Goal: Task Accomplishment & Management: Manage account settings

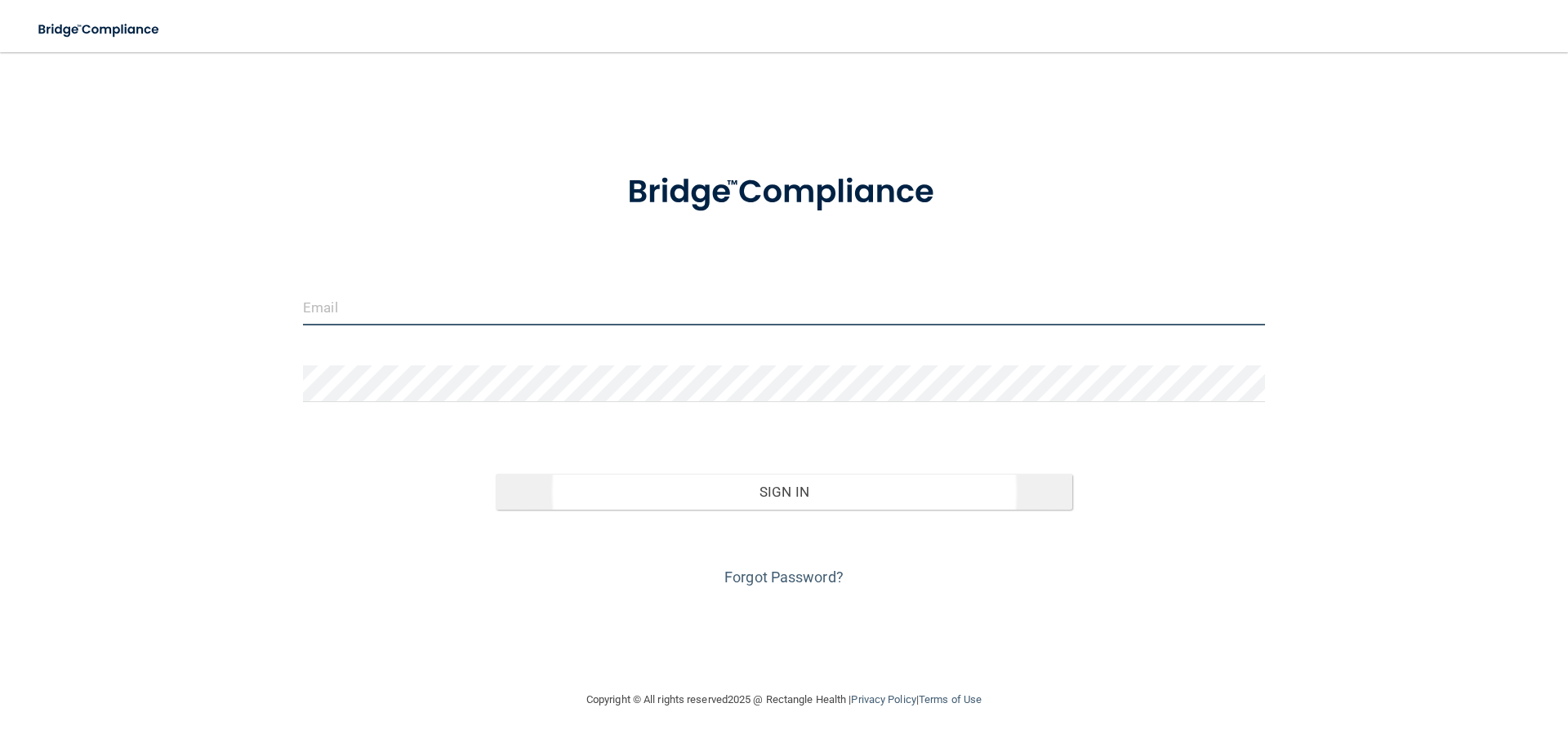
type input "[EMAIL_ADDRESS][DOMAIN_NAME]"
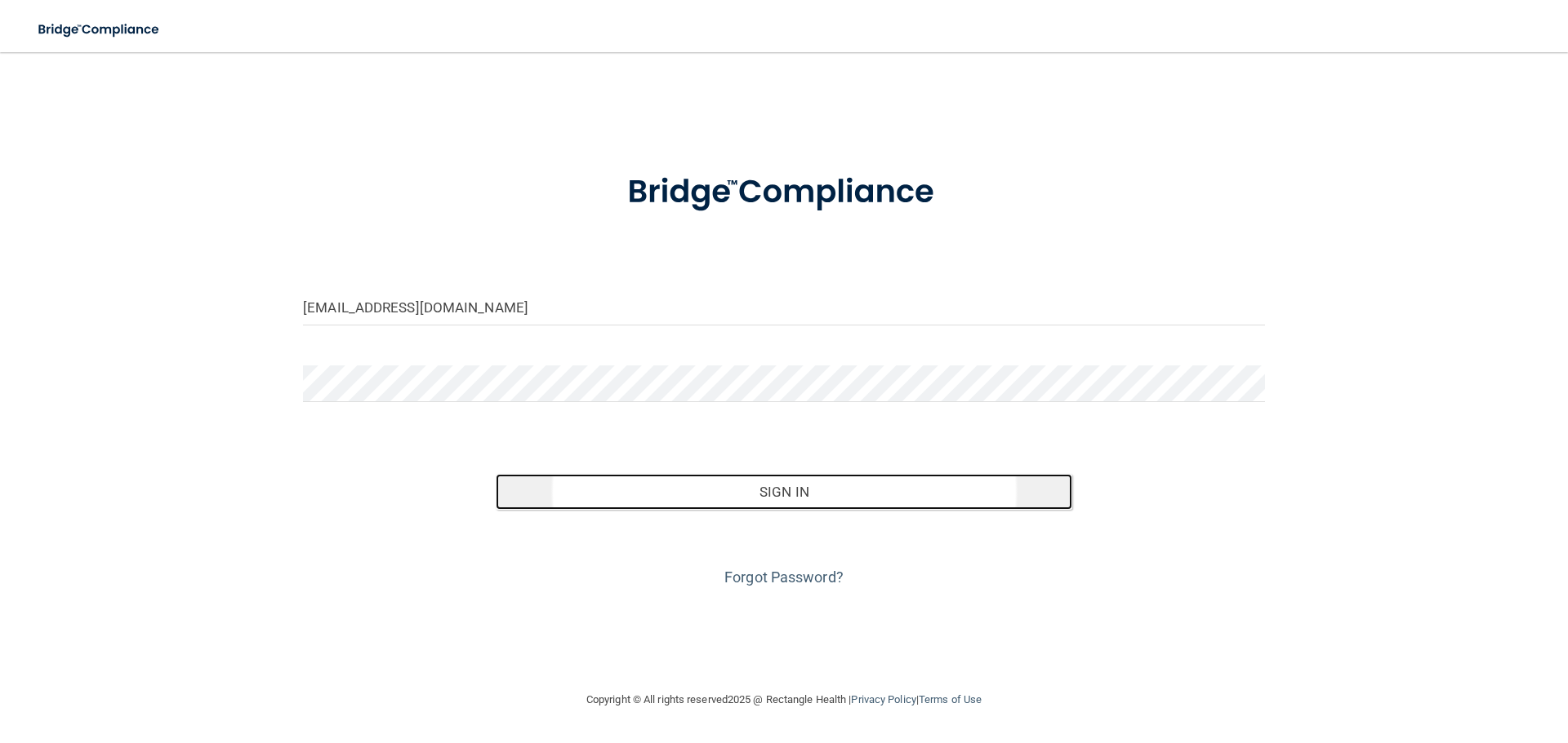
click at [775, 510] on button "Sign In" at bounding box center [784, 492] width 578 height 36
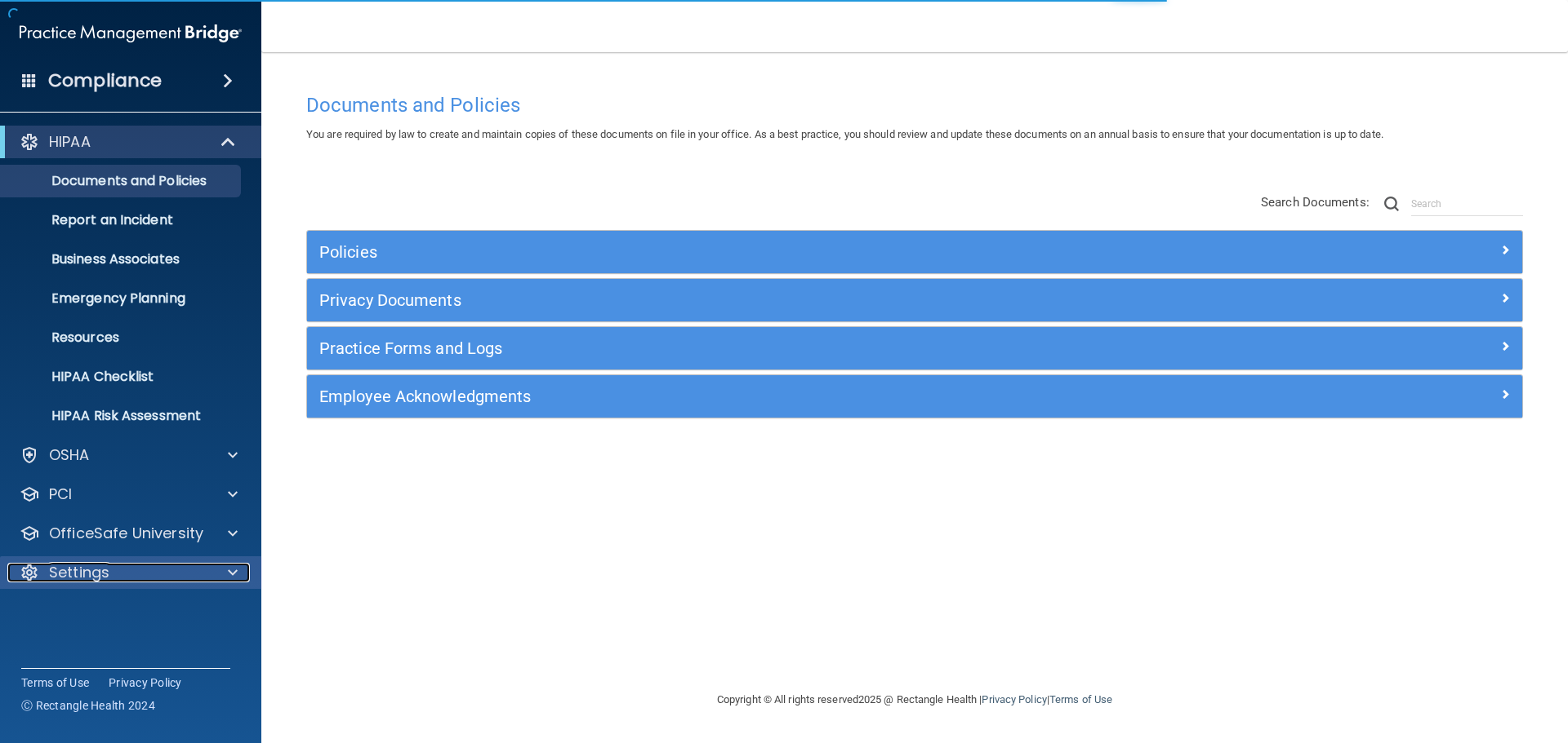
click at [171, 572] on div "Settings" at bounding box center [108, 573] width 202 height 20
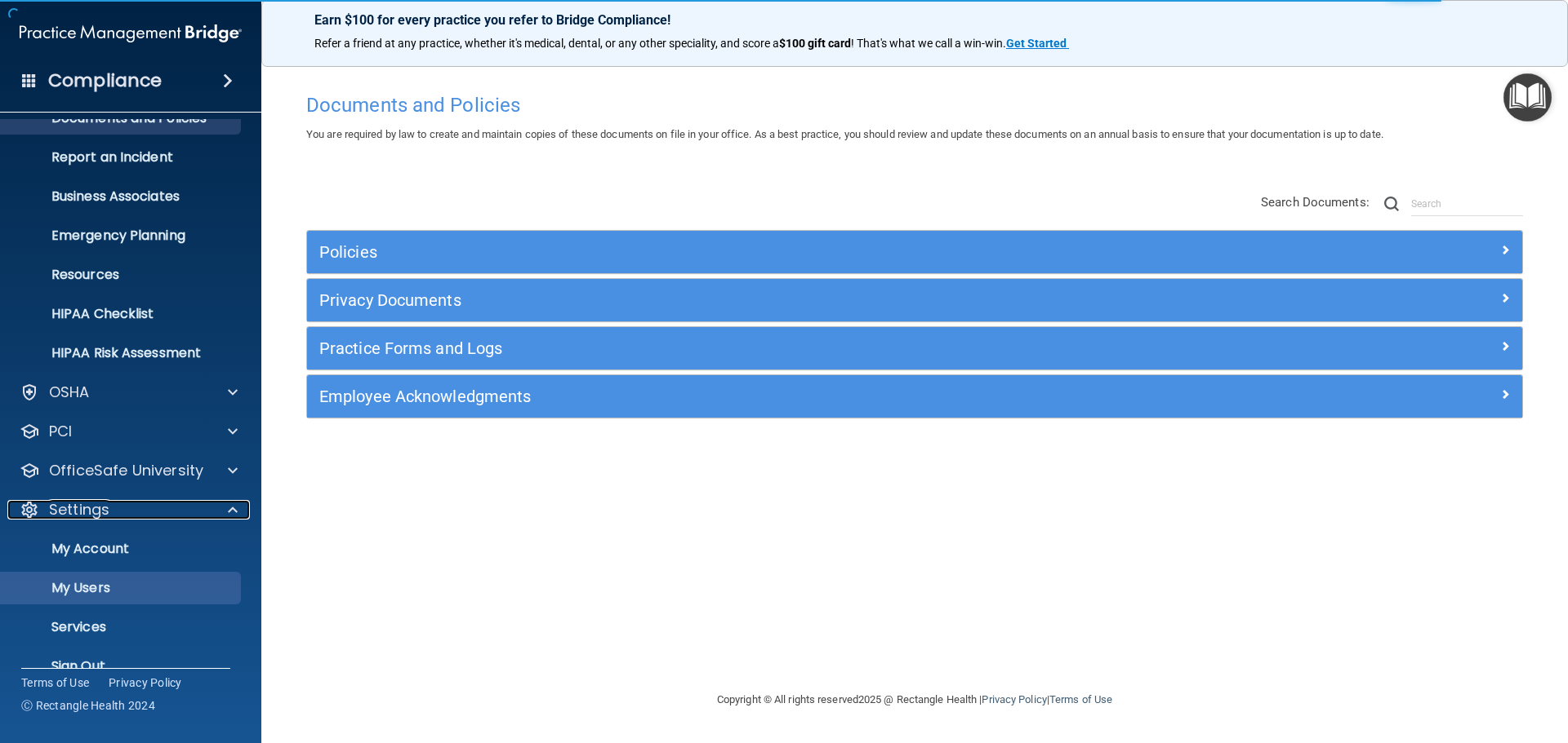
scroll to position [82, 0]
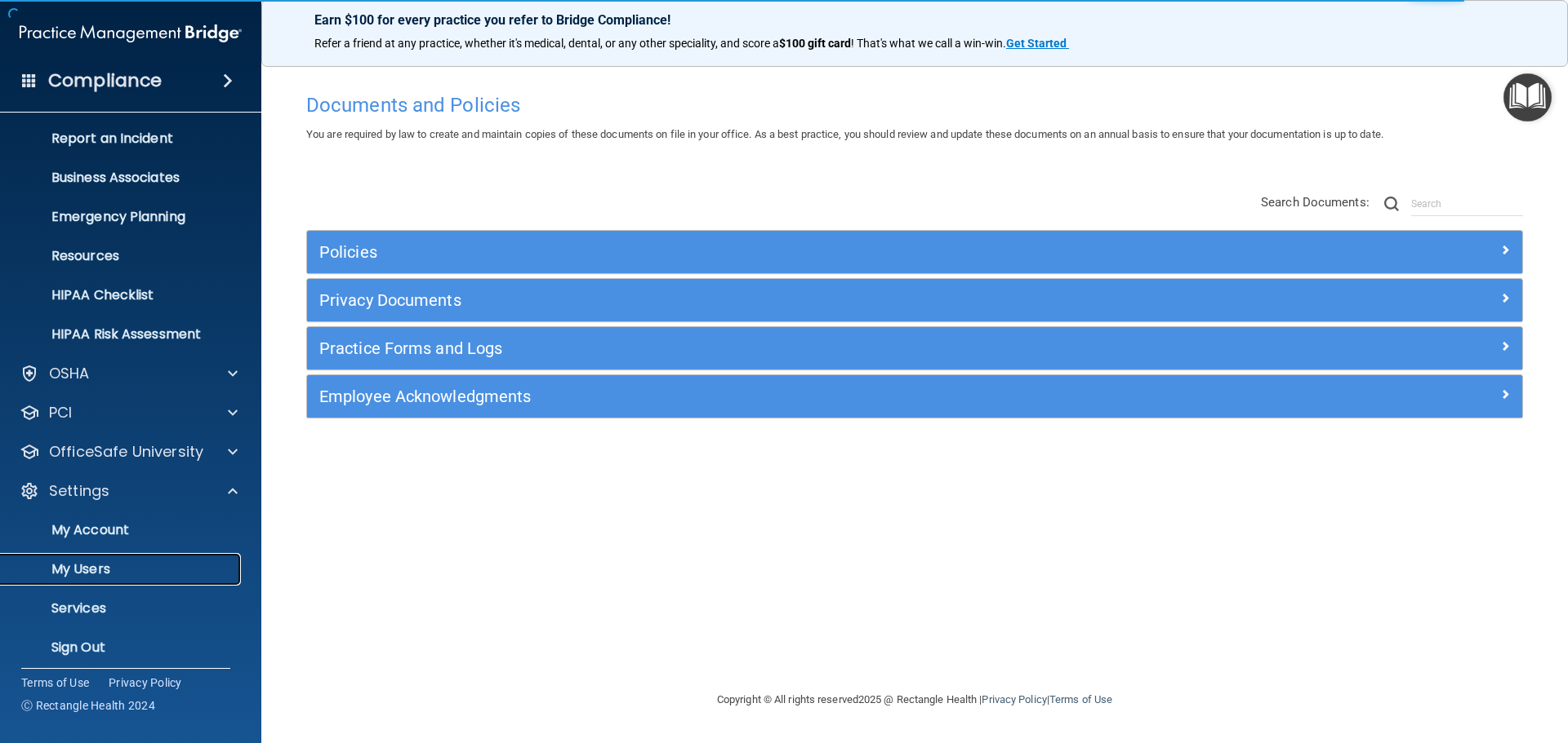
click at [98, 562] on p "My Users" at bounding box center [122, 570] width 223 height 16
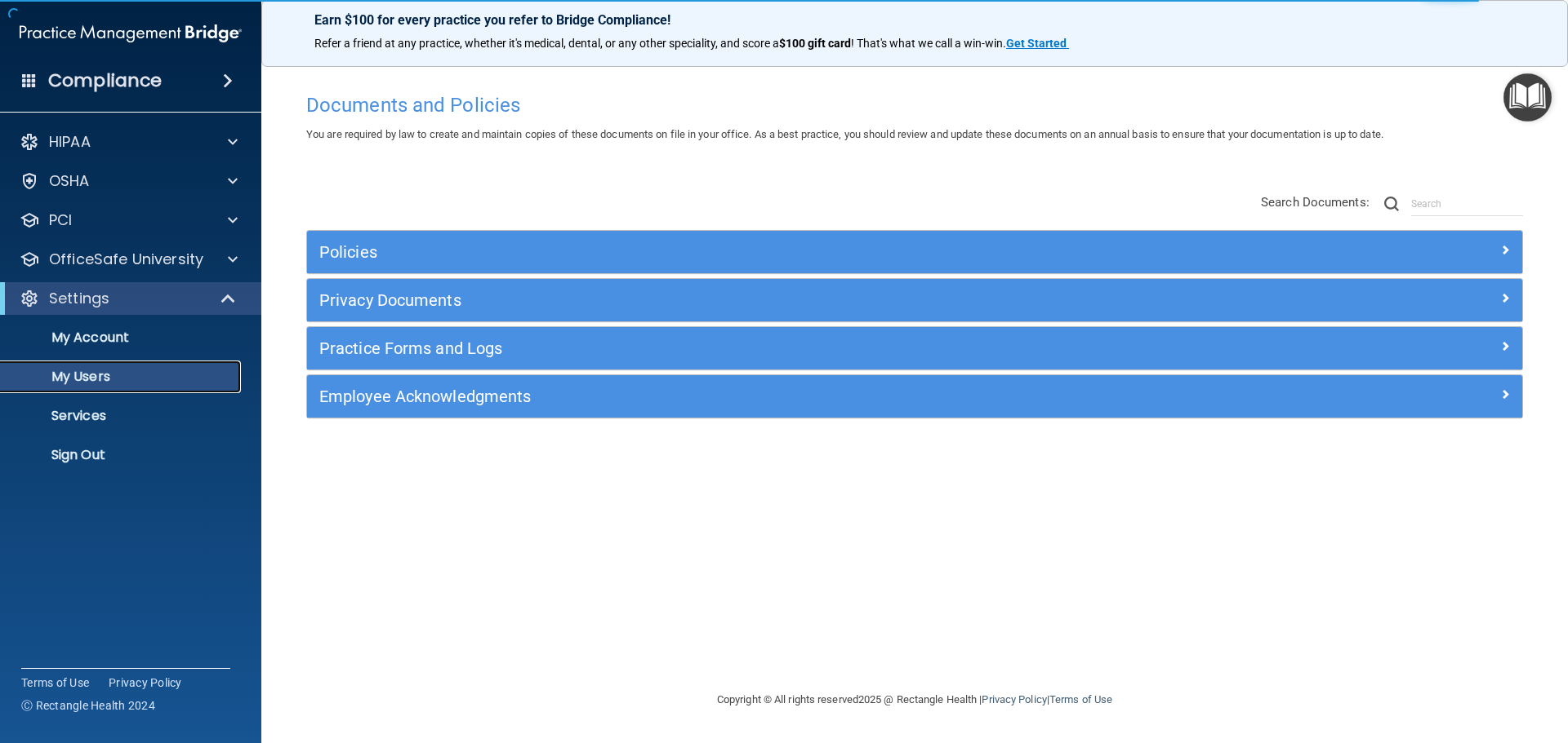
select select "20"
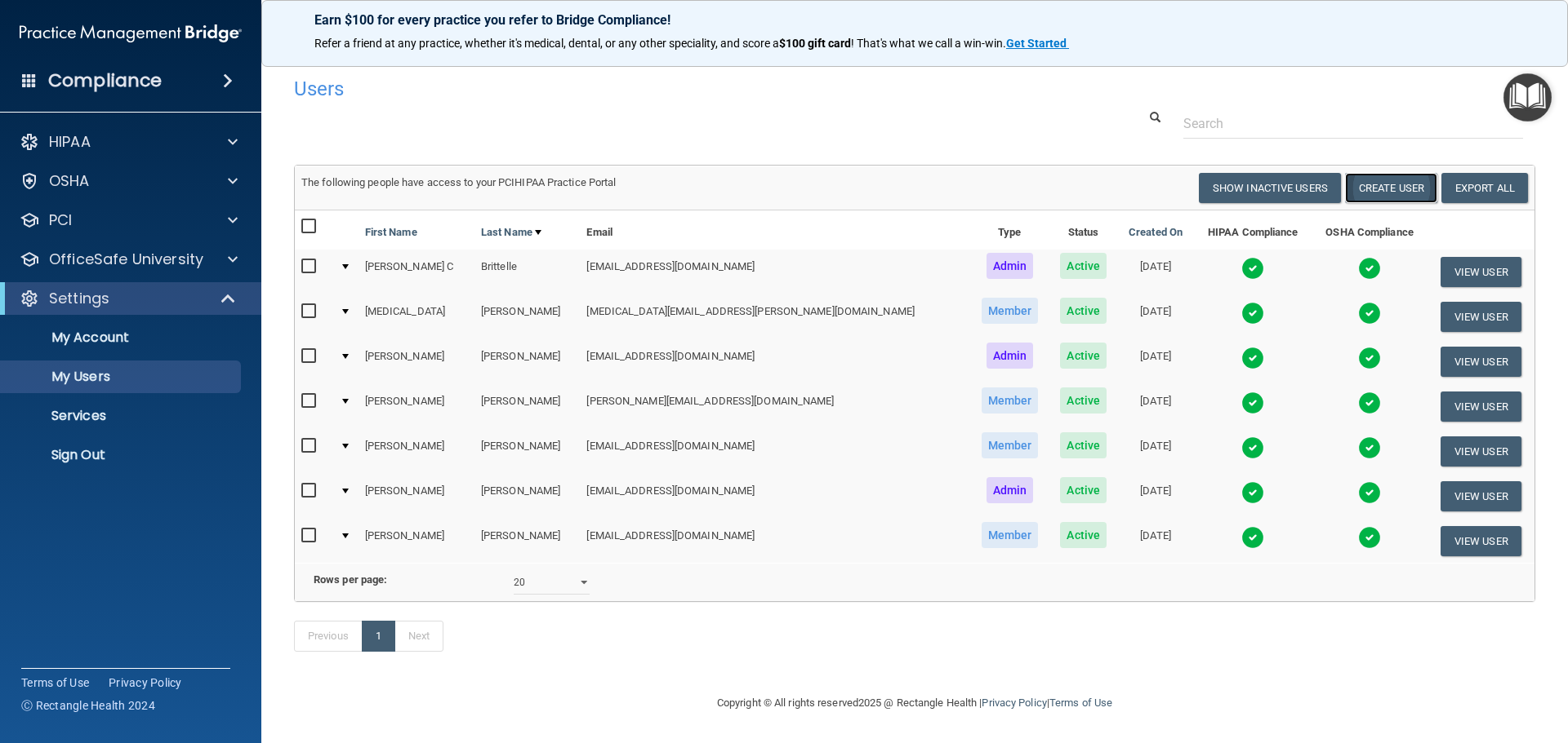
click at [1380, 192] on button "Create User" at bounding box center [1390, 188] width 92 height 30
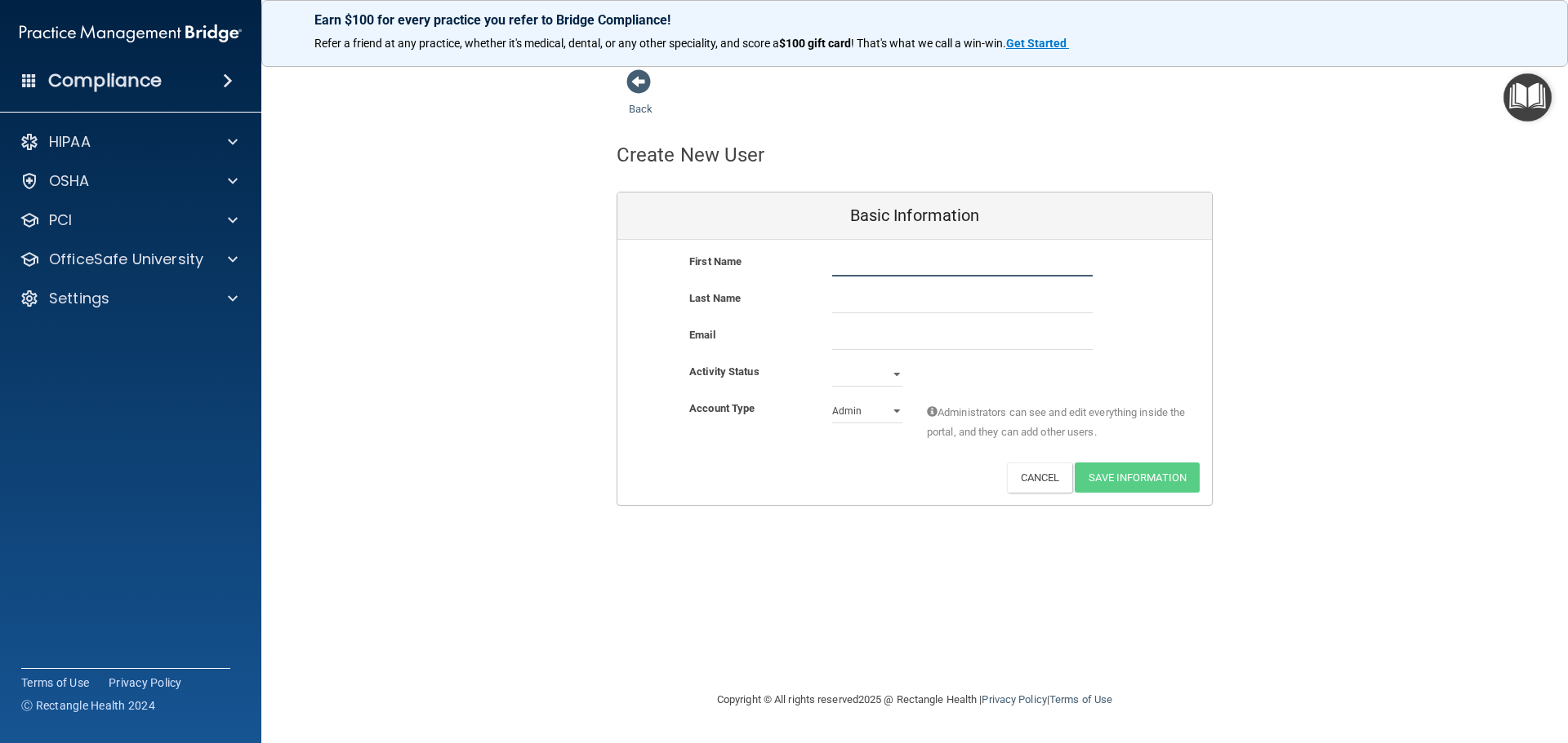
click at [900, 265] on input "text" at bounding box center [962, 264] width 261 height 25
type input "[PERSON_NAME]"
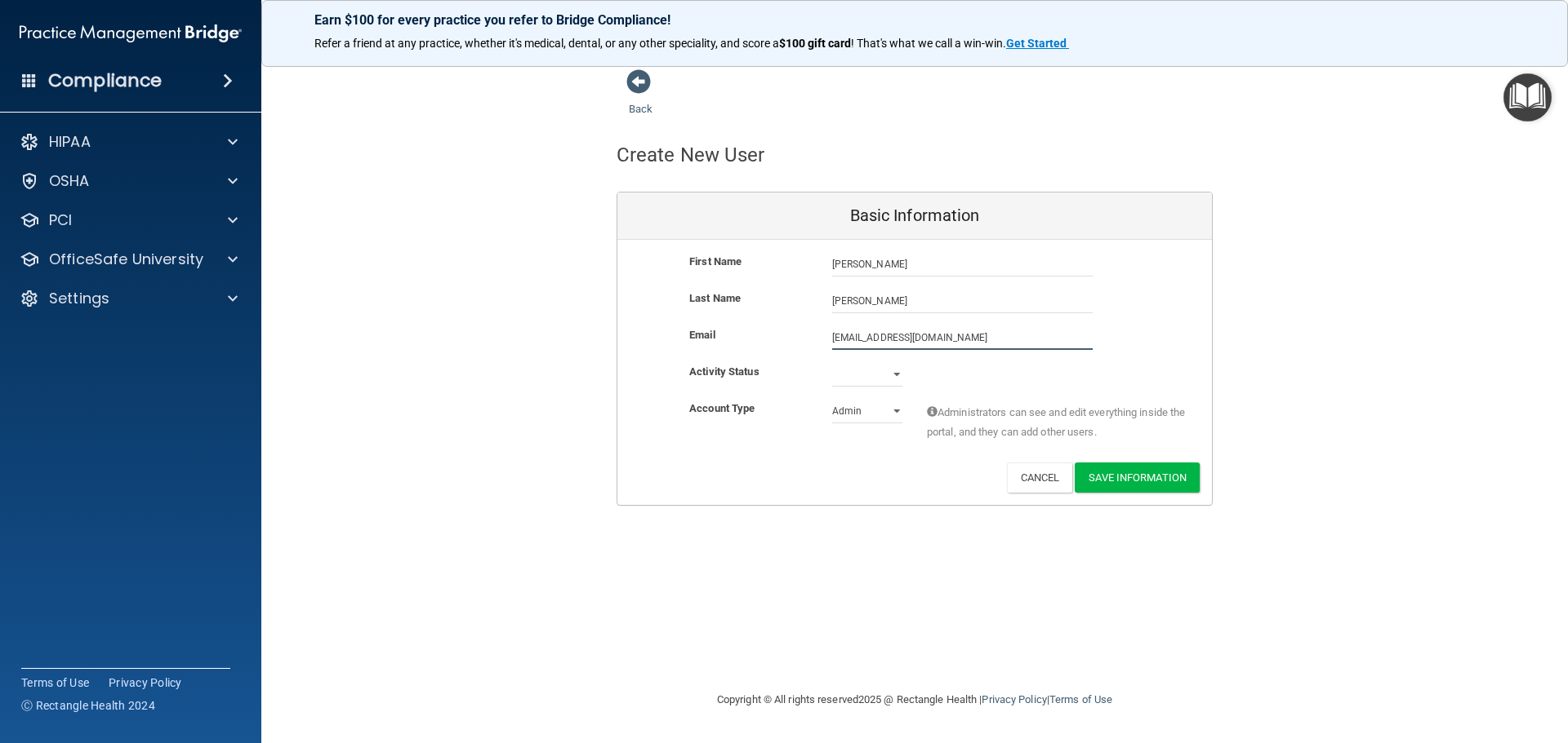
type input "[EMAIL_ADDRESS][DOMAIN_NAME]"
click at [901, 376] on select "Active Inactive" at bounding box center [866, 377] width 70 height 25
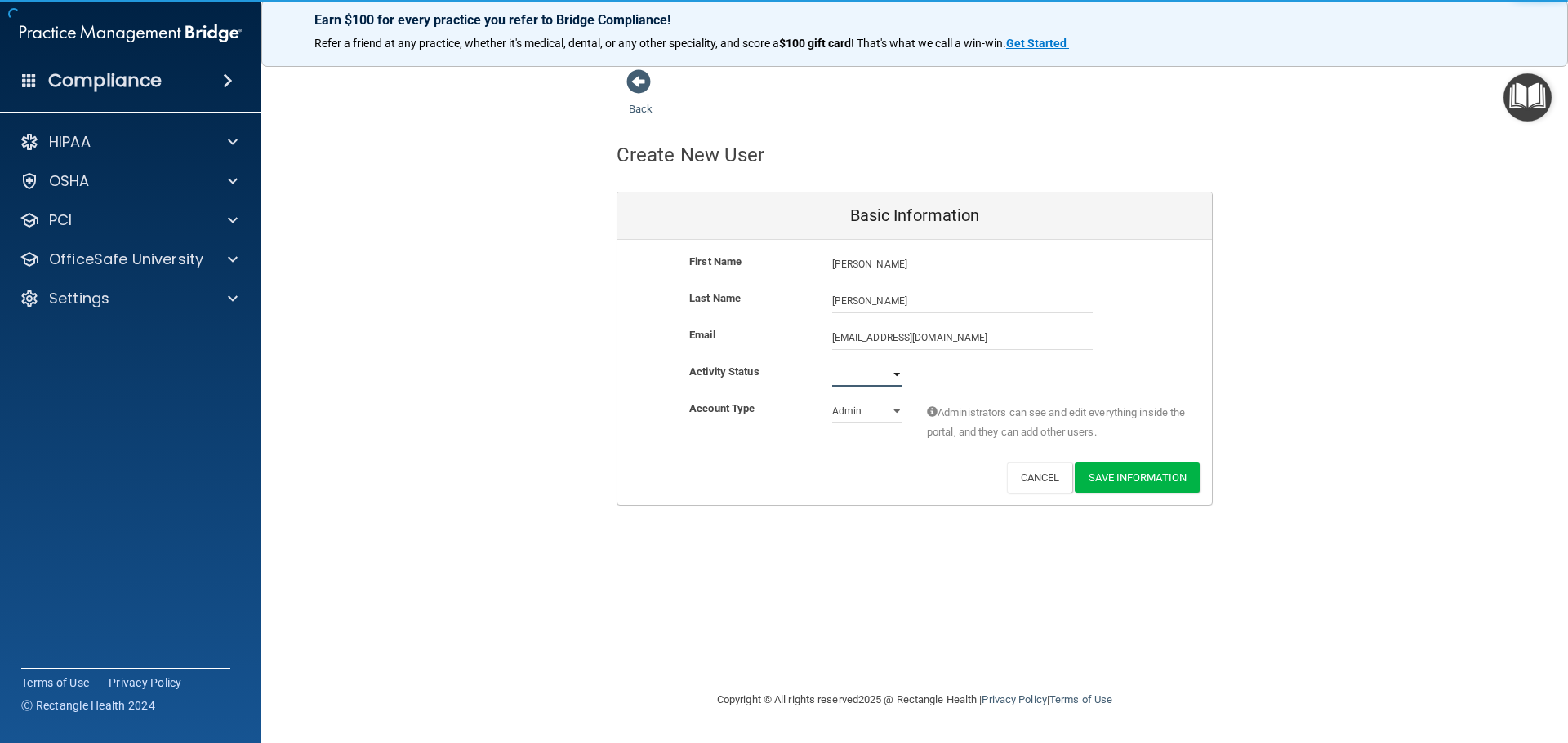
select select "active"
click at [832, 366] on select "Active Inactive" at bounding box center [866, 374] width 70 height 25
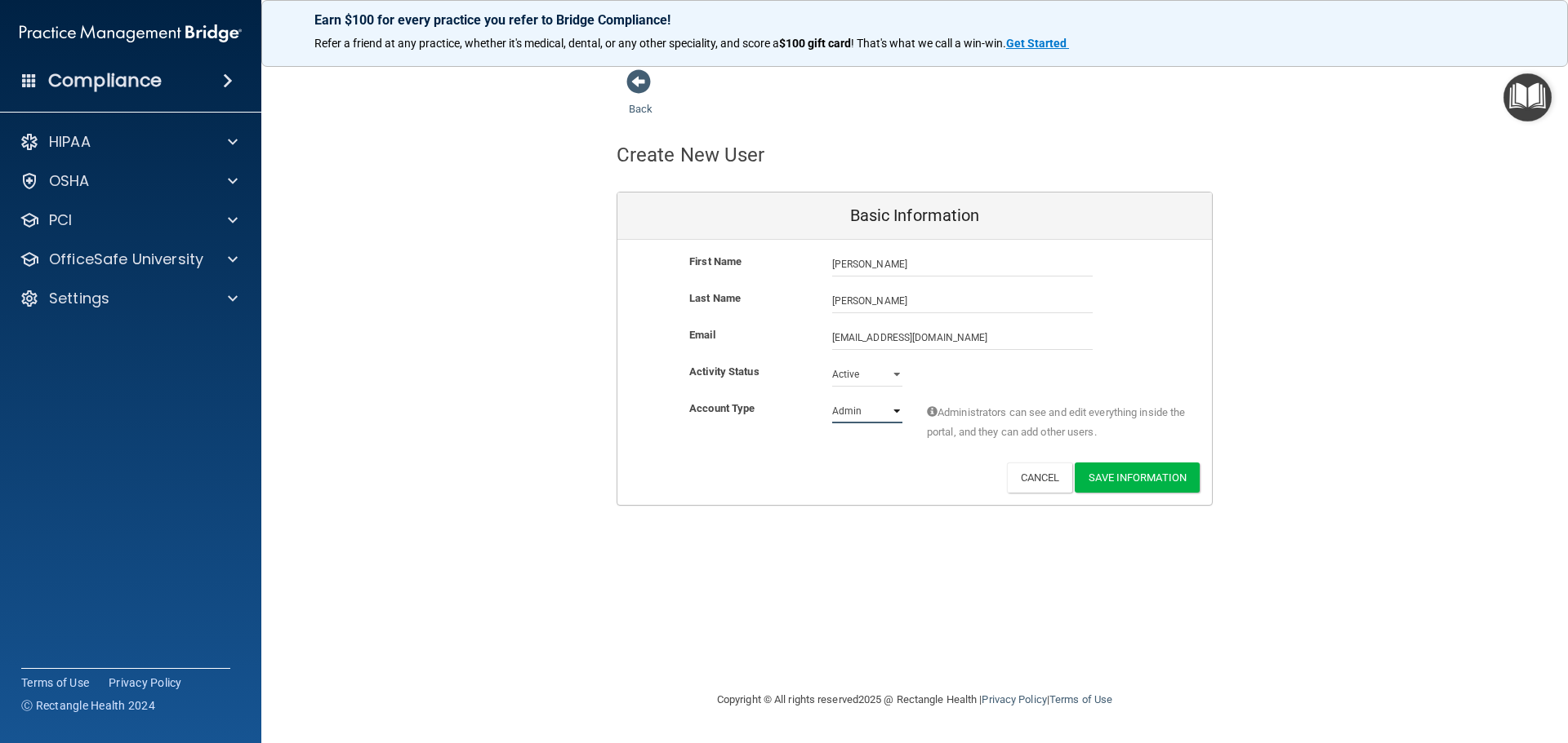
click at [868, 419] on select "Admin Member" at bounding box center [866, 411] width 70 height 25
select select "practice_member"
click at [832, 403] on select "Admin Member" at bounding box center [866, 411] width 70 height 25
click at [1138, 489] on button "Save Information" at bounding box center [1136, 477] width 125 height 30
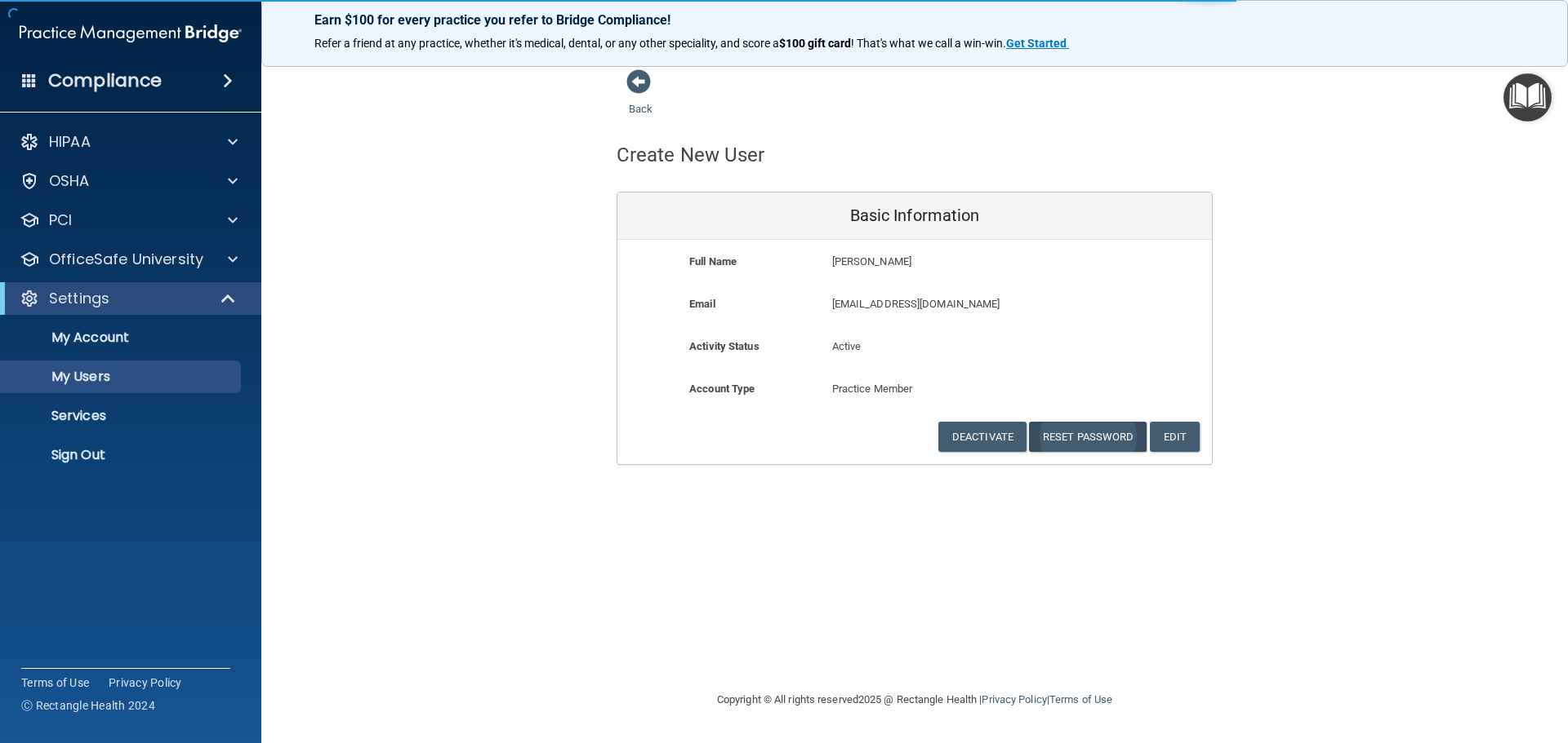
select select "20"
